Goal: Task Accomplishment & Management: Manage account settings

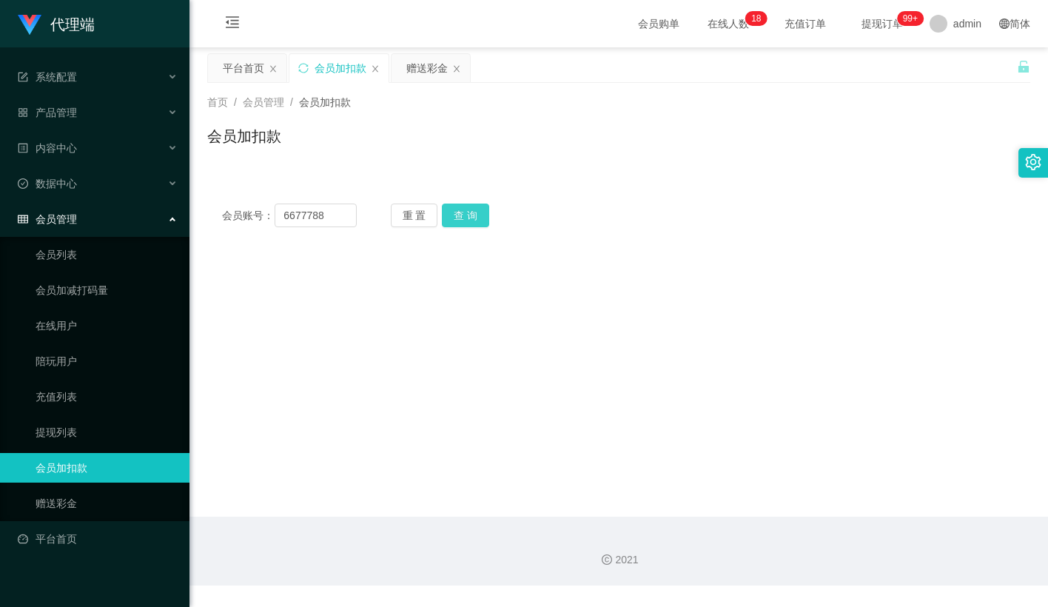
type input "6677788"
click at [469, 211] on button "查 询" at bounding box center [465, 215] width 47 height 24
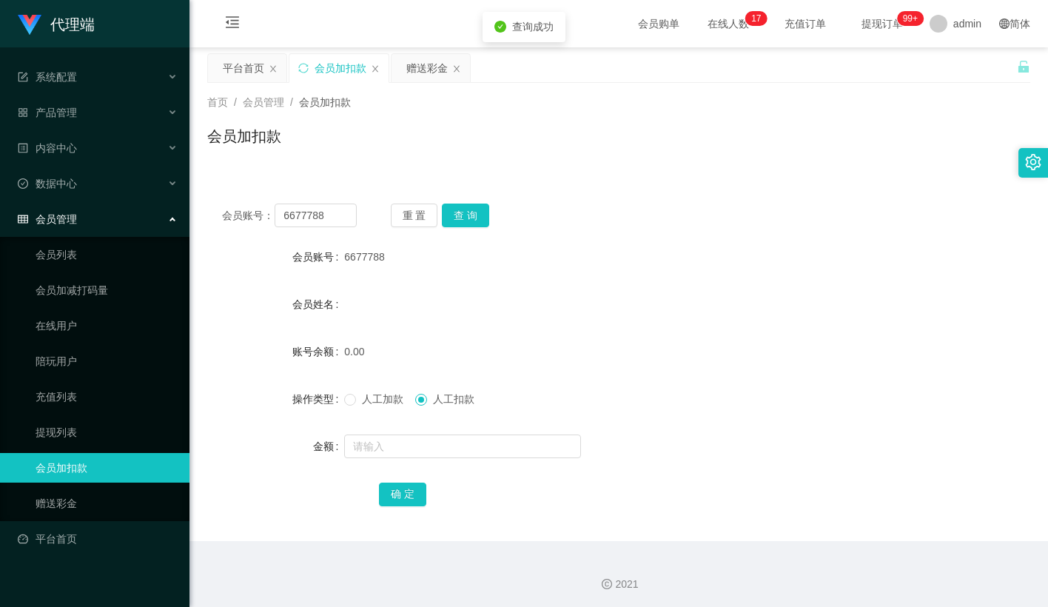
click at [369, 402] on span "人工加款" at bounding box center [382, 399] width 53 height 12
click at [366, 438] on input "text" at bounding box center [462, 446] width 237 height 24
type input "100"
click at [409, 485] on button "确 定" at bounding box center [402, 494] width 47 height 24
click at [588, 371] on form "会员账号 6677788 会员姓名 账号余额 0.00 操作类型 人工加款 人工扣款 金额 确 定" at bounding box center [618, 375] width 823 height 266
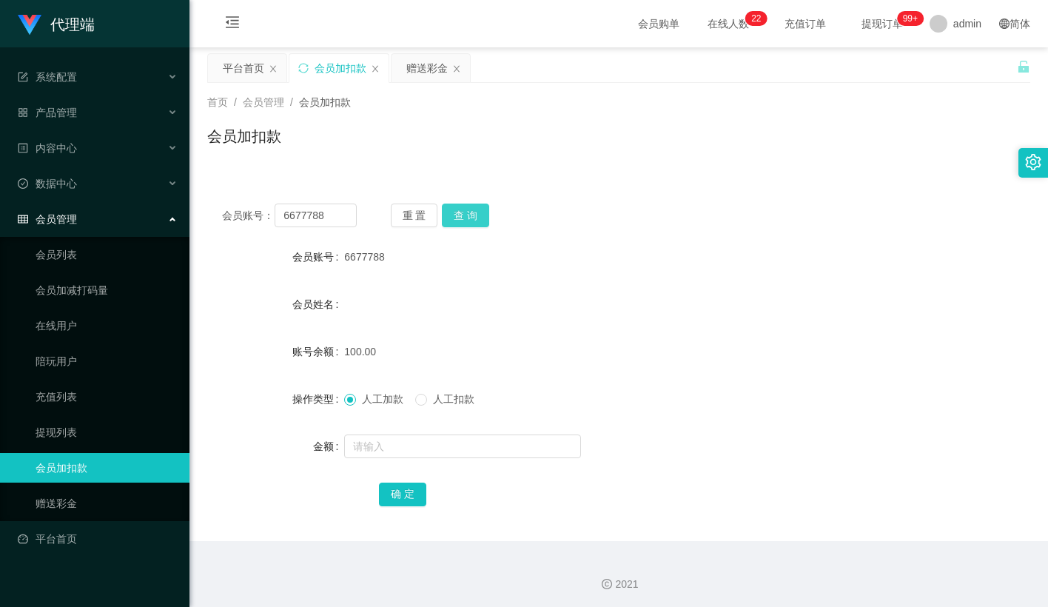
click at [480, 214] on button "查 询" at bounding box center [465, 215] width 47 height 24
drag, startPoint x: 846, startPoint y: 189, endPoint x: 908, endPoint y: 0, distance: 198.6
click at [846, 189] on div "会员账号： 6677788 重 置 查 询 会员账号 6677788 会员姓名 账号余额 150.00 操作类型 人工加款 人工扣款 金额 确 定" at bounding box center [618, 365] width 823 height 352
click at [425, 439] on input "text" at bounding box center [462, 446] width 237 height 24
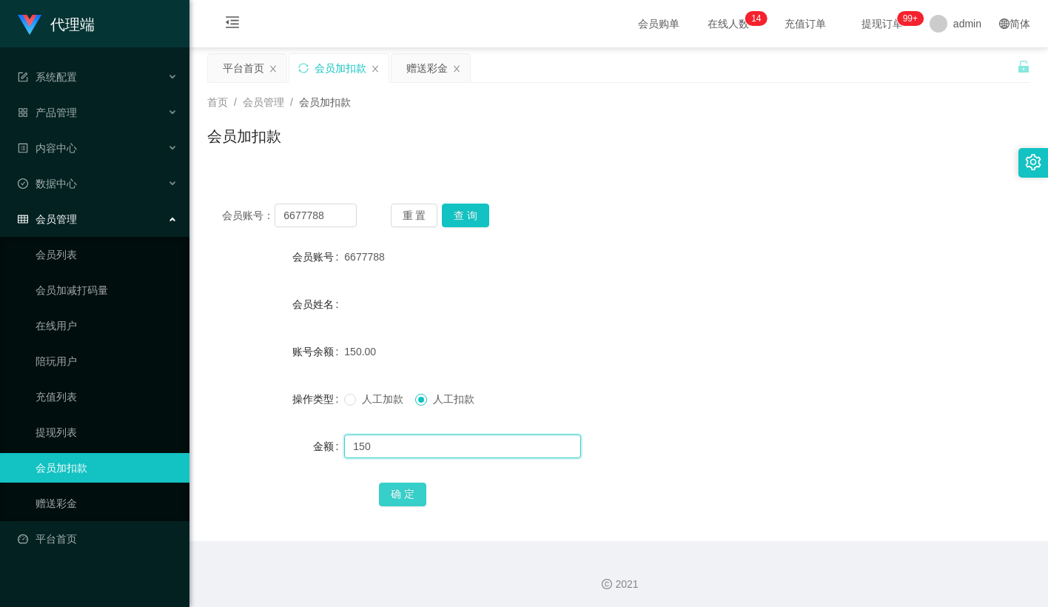
type input "150"
click at [405, 491] on button "确 定" at bounding box center [402, 494] width 47 height 24
click at [588, 307] on div "会员姓名" at bounding box center [618, 304] width 823 height 30
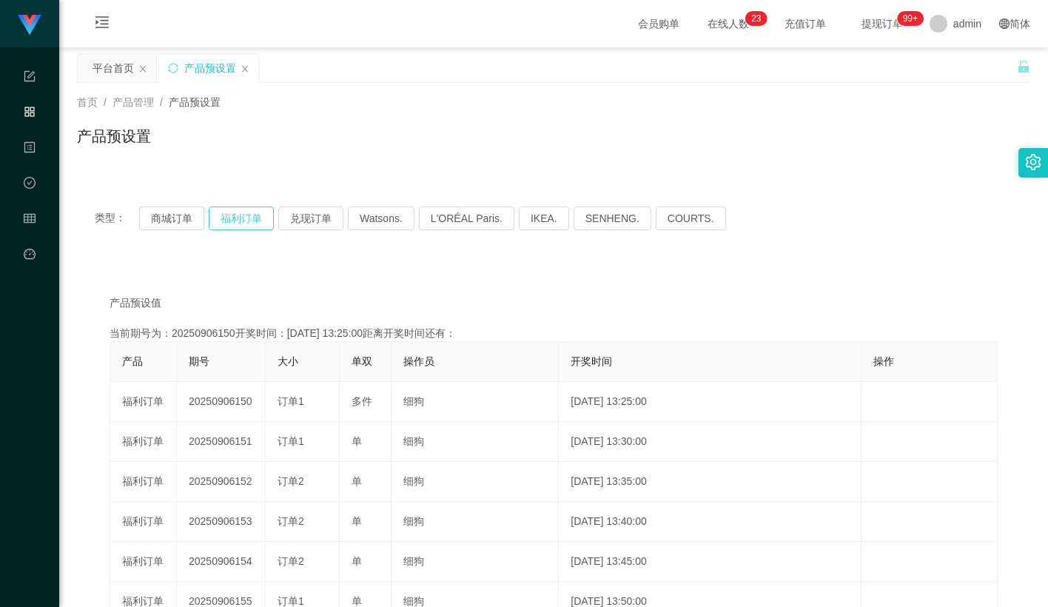
click at [243, 218] on button "福利订单" at bounding box center [241, 218] width 65 height 24
click at [298, 225] on button "兑现订单" at bounding box center [310, 218] width 65 height 24
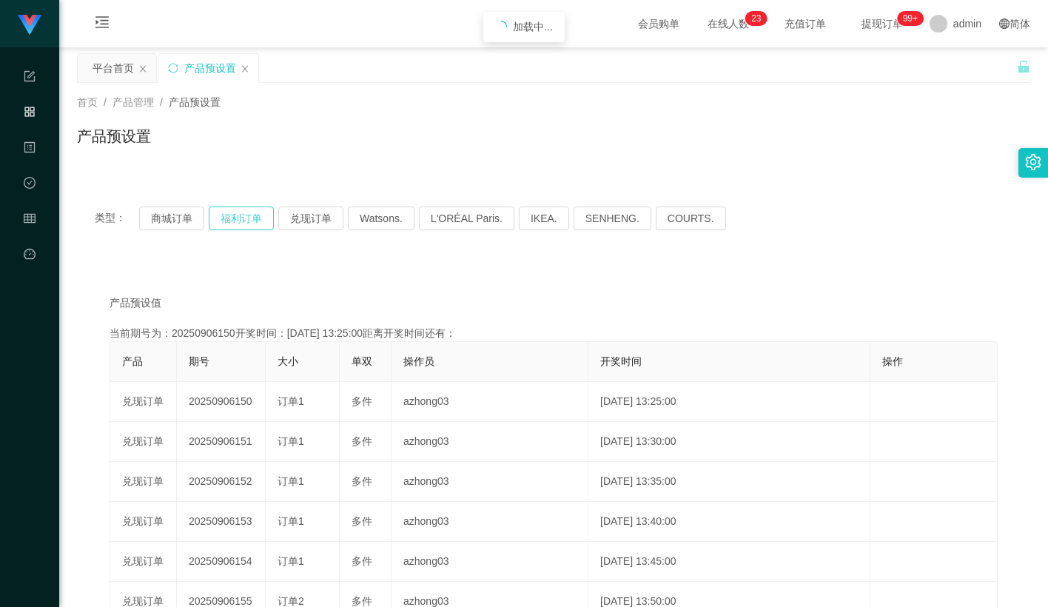
click at [255, 220] on button "福利订单" at bounding box center [241, 218] width 65 height 24
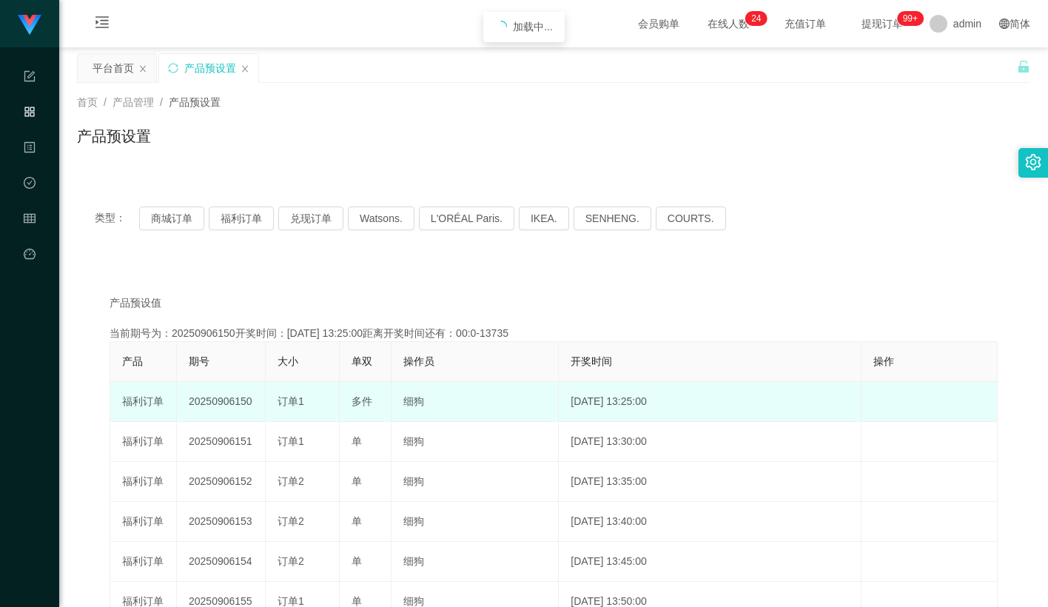
click at [240, 405] on td "20250906150" at bounding box center [221, 402] width 89 height 40
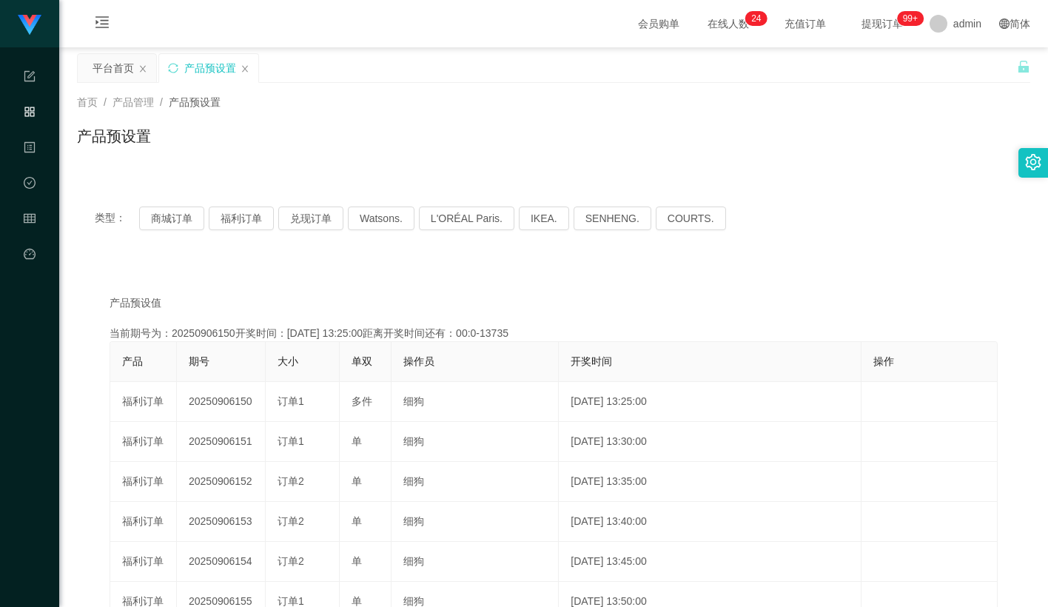
drag, startPoint x: 240, startPoint y: 405, endPoint x: 343, endPoint y: 245, distance: 190.0
click at [240, 404] on td "20250906150" at bounding box center [221, 402] width 89 height 40
copy td "20250906150"
click at [243, 218] on button "福利订单" at bounding box center [241, 218] width 65 height 24
